Goal: Task Accomplishment & Management: Manage account settings

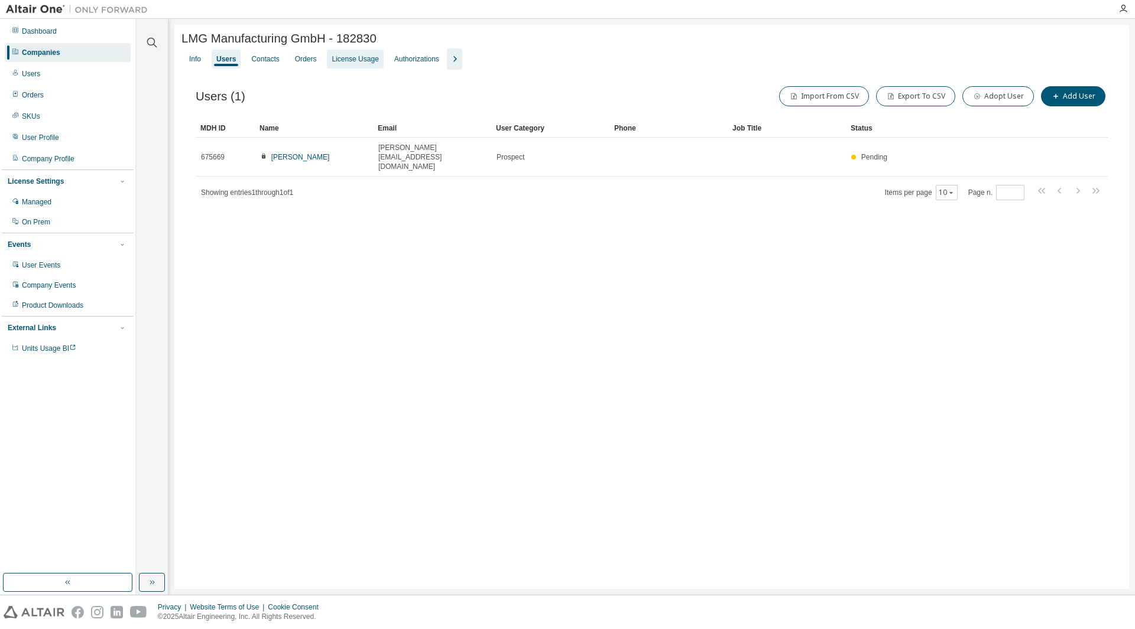
click at [347, 68] on div "License Usage" at bounding box center [355, 59] width 56 height 19
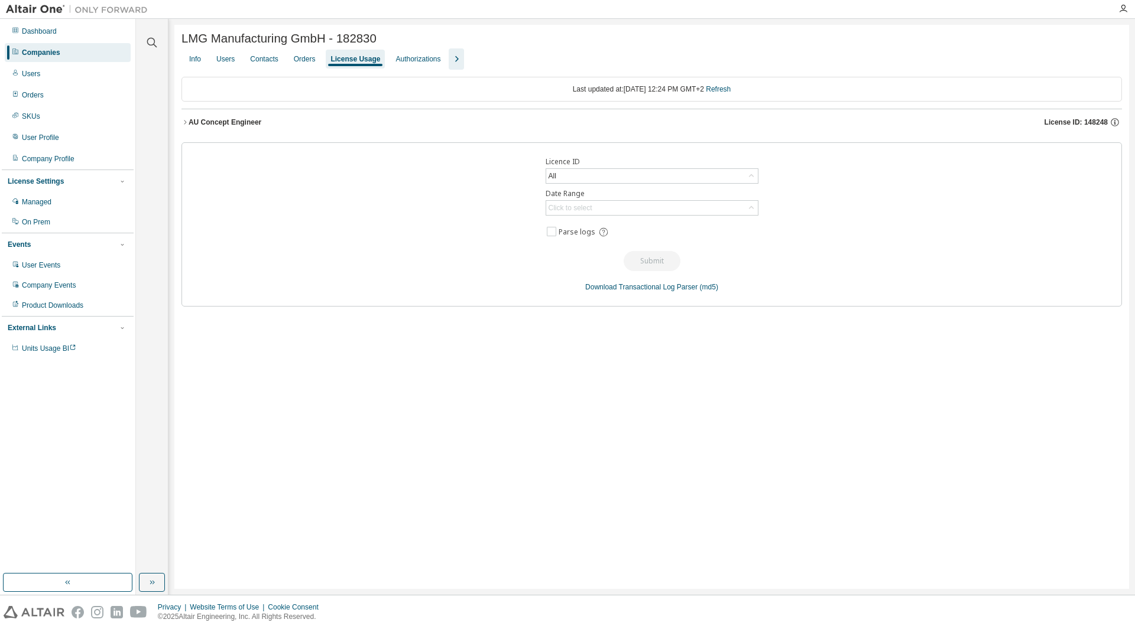
click at [183, 124] on icon "button" at bounding box center [184, 122] width 7 height 7
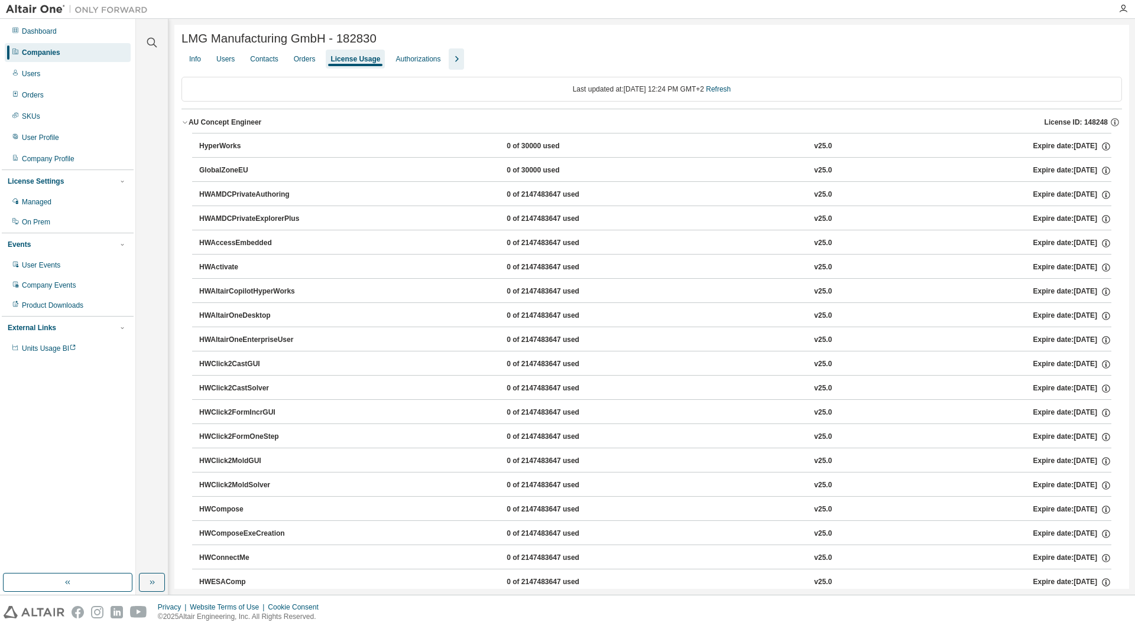
click at [183, 124] on icon "button" at bounding box center [184, 122] width 7 height 7
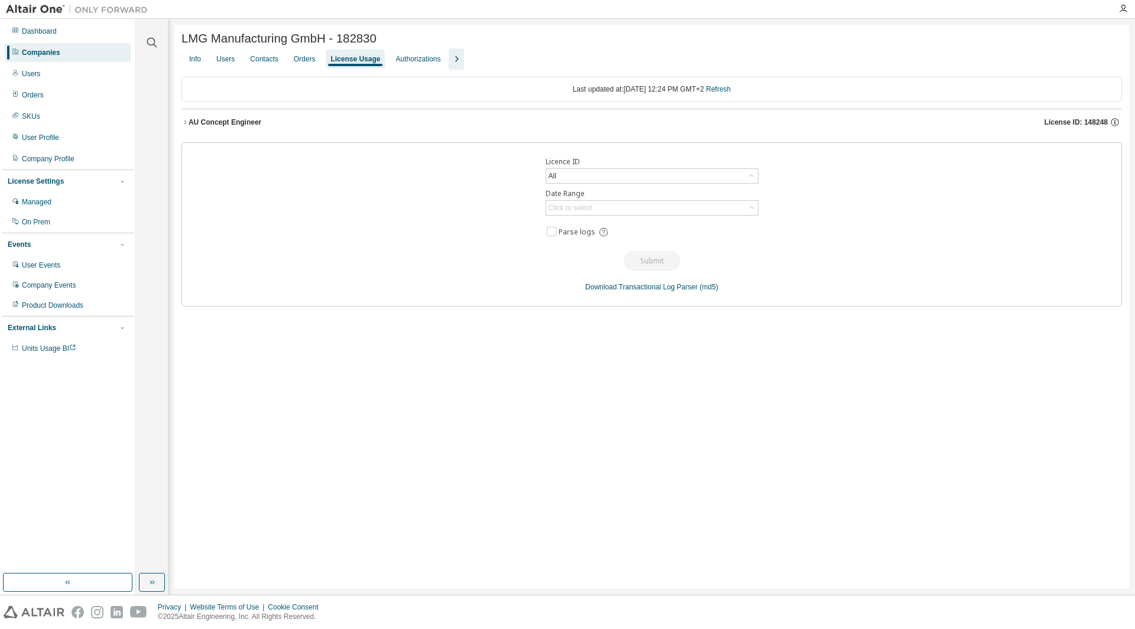
click at [304, 490] on div "LMG Manufacturing GmbH - 182830 Clear Load Save Save As Field Operator Value Se…" at bounding box center [651, 307] width 955 height 564
